Goal: Task Accomplishment & Management: Use online tool/utility

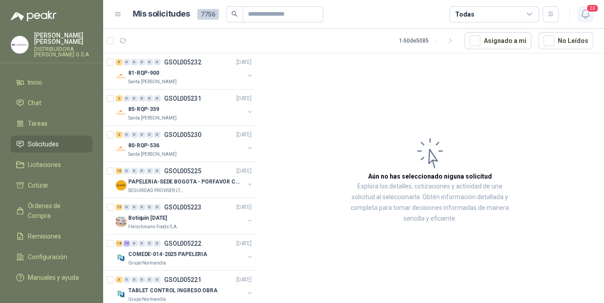
click at [589, 5] on span "20" at bounding box center [592, 8] width 13 height 9
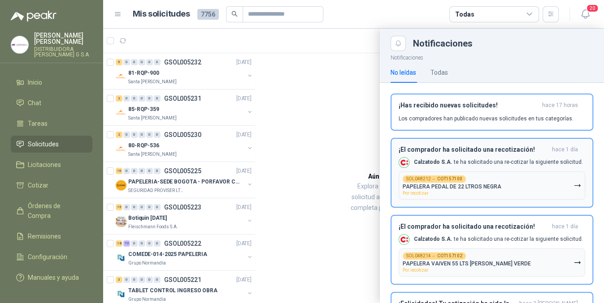
click at [535, 162] on p "Calzatodo S.A. te ha solicitado una re-cotizar la siguiente solicitud." at bounding box center [498, 163] width 169 height 8
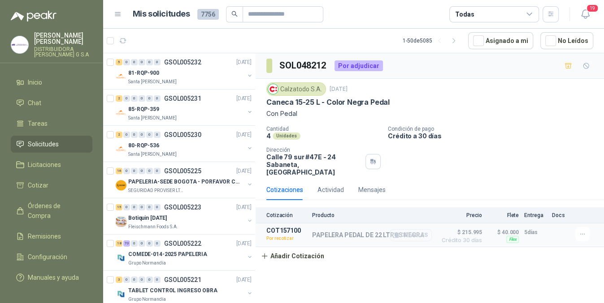
click at [419, 233] on button "Detalles" at bounding box center [411, 235] width 42 height 12
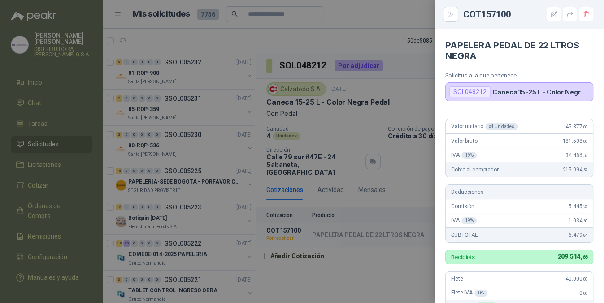
click at [388, 261] on div at bounding box center [302, 151] width 604 height 303
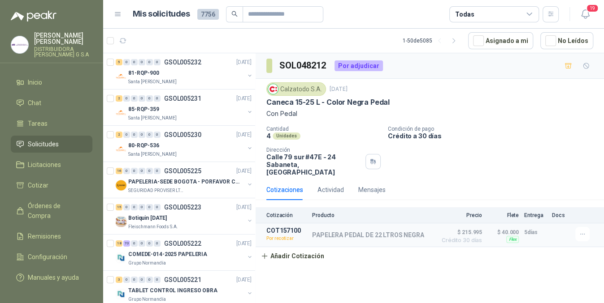
click at [396, 288] on div "SOL048212 Por adjudicar Calzatodo [DATE] Caneca 15-25 L - Color Negra Pedal Con…" at bounding box center [429, 179] width 348 height 253
